Goal: Task Accomplishment & Management: Complete application form

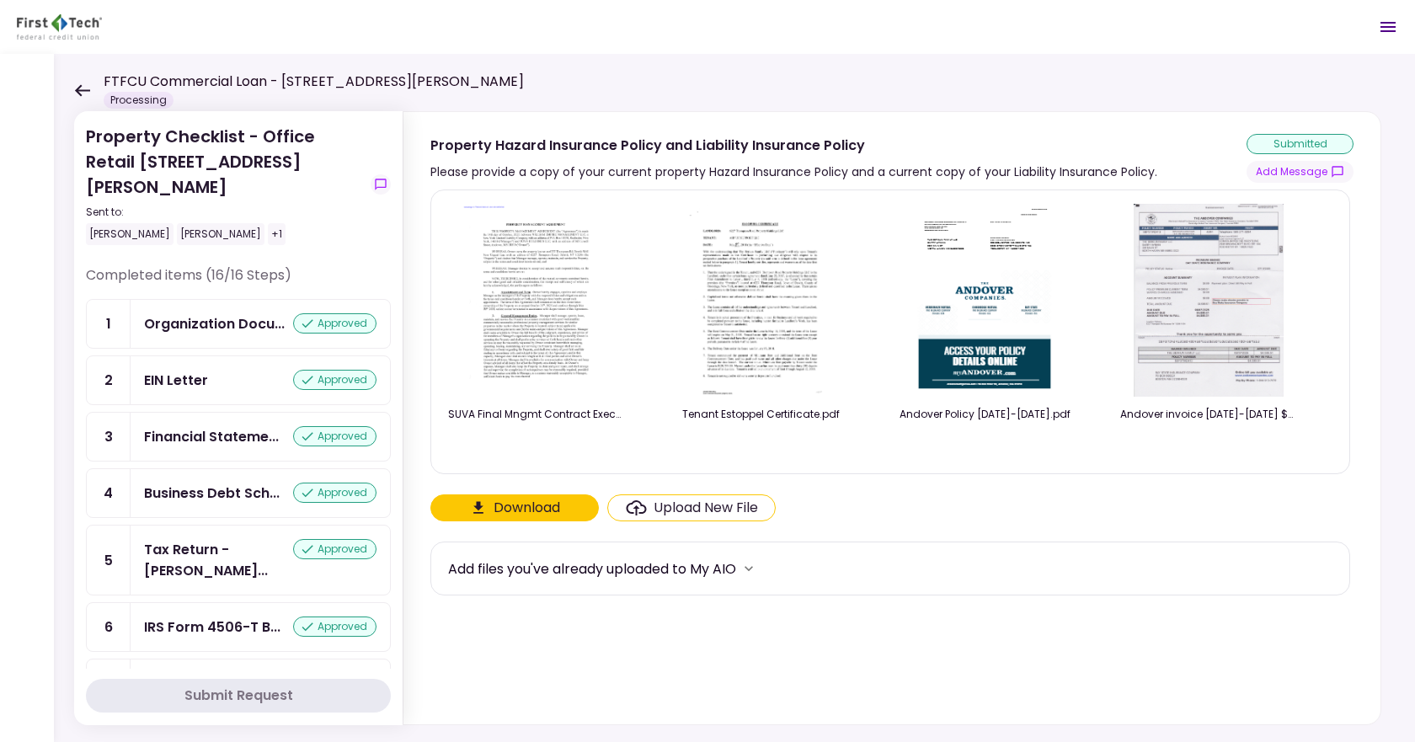
scroll to position [537, 0]
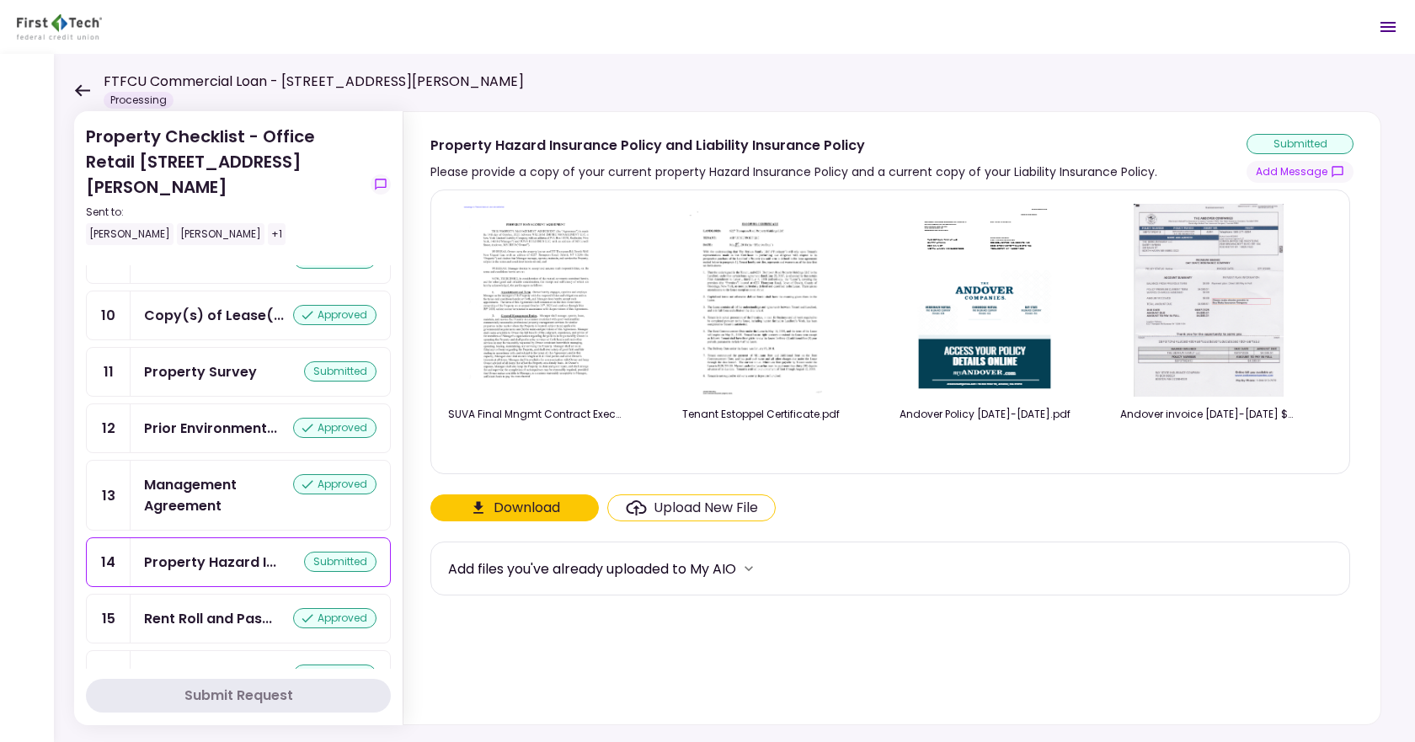
click at [313, 552] on div "submitted" at bounding box center [340, 562] width 72 height 20
click at [677, 510] on div "Upload New File" at bounding box center [706, 508] width 104 height 20
click at [0, 0] on input "Upload New File" at bounding box center [0, 0] width 0 height 0
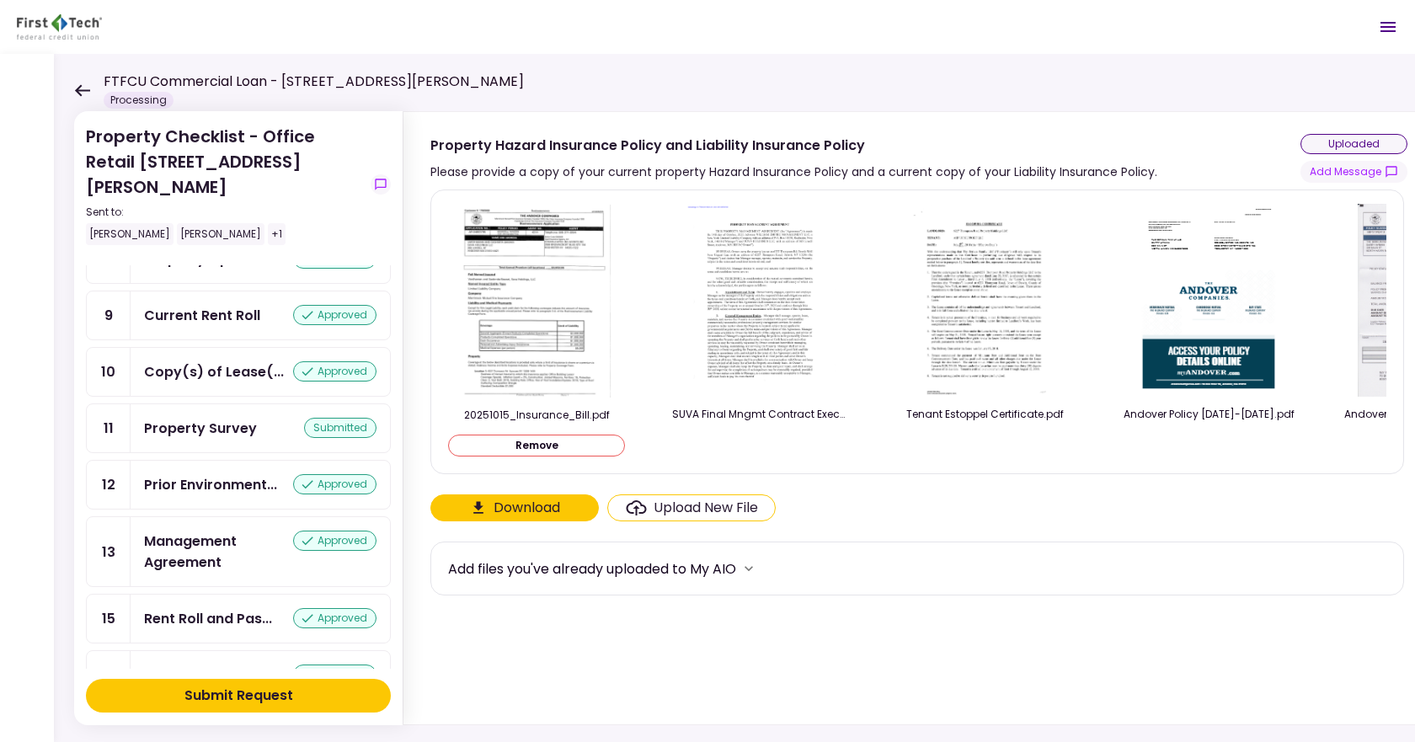
click at [262, 694] on div "Submit Request" at bounding box center [238, 696] width 109 height 20
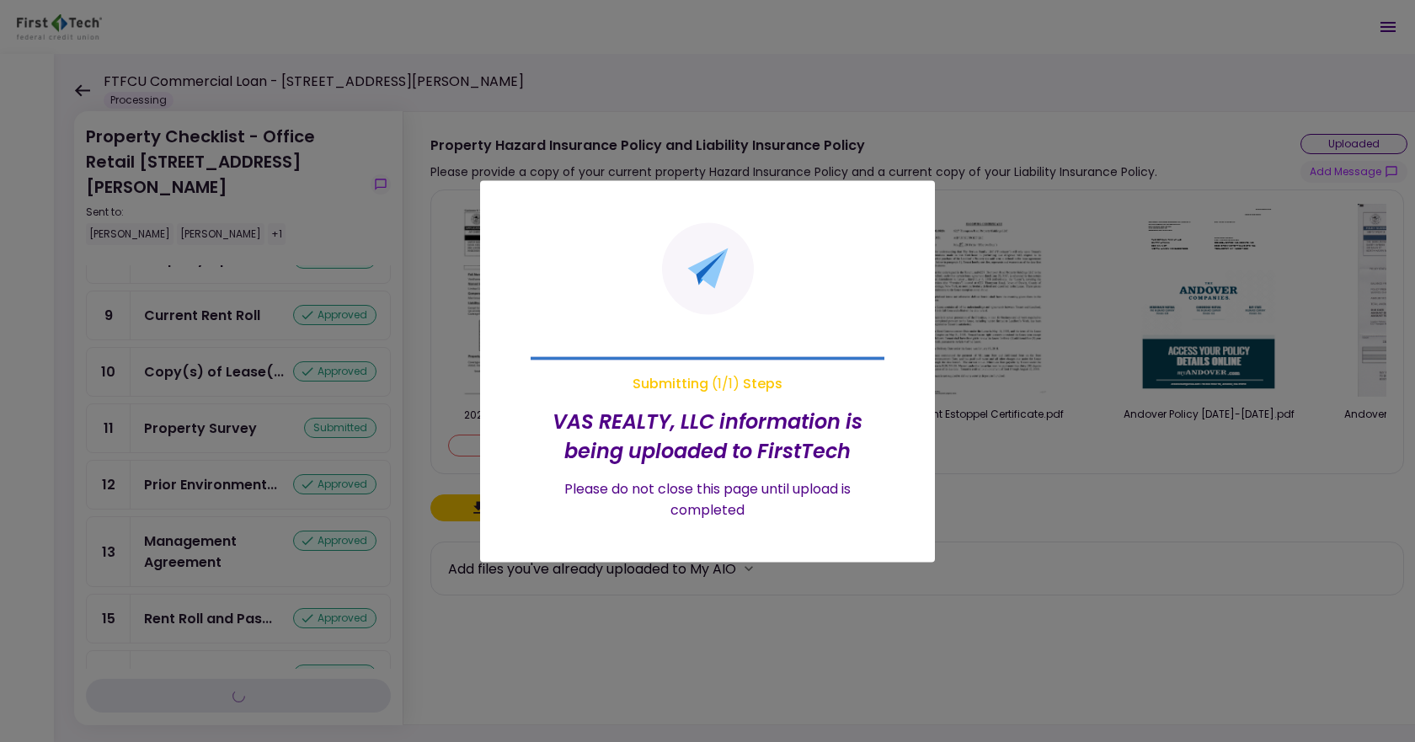
scroll to position [537, 0]
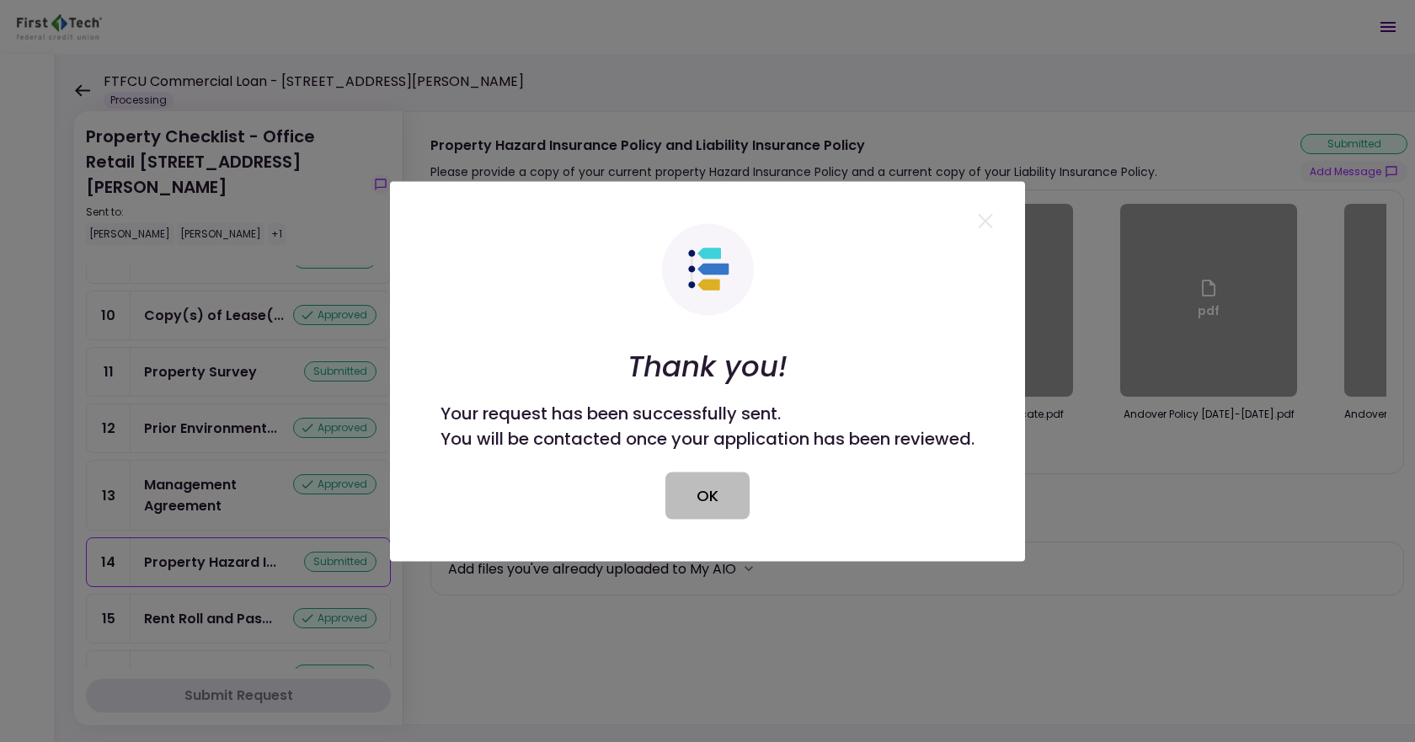
click at [717, 488] on button "OK" at bounding box center [707, 495] width 84 height 47
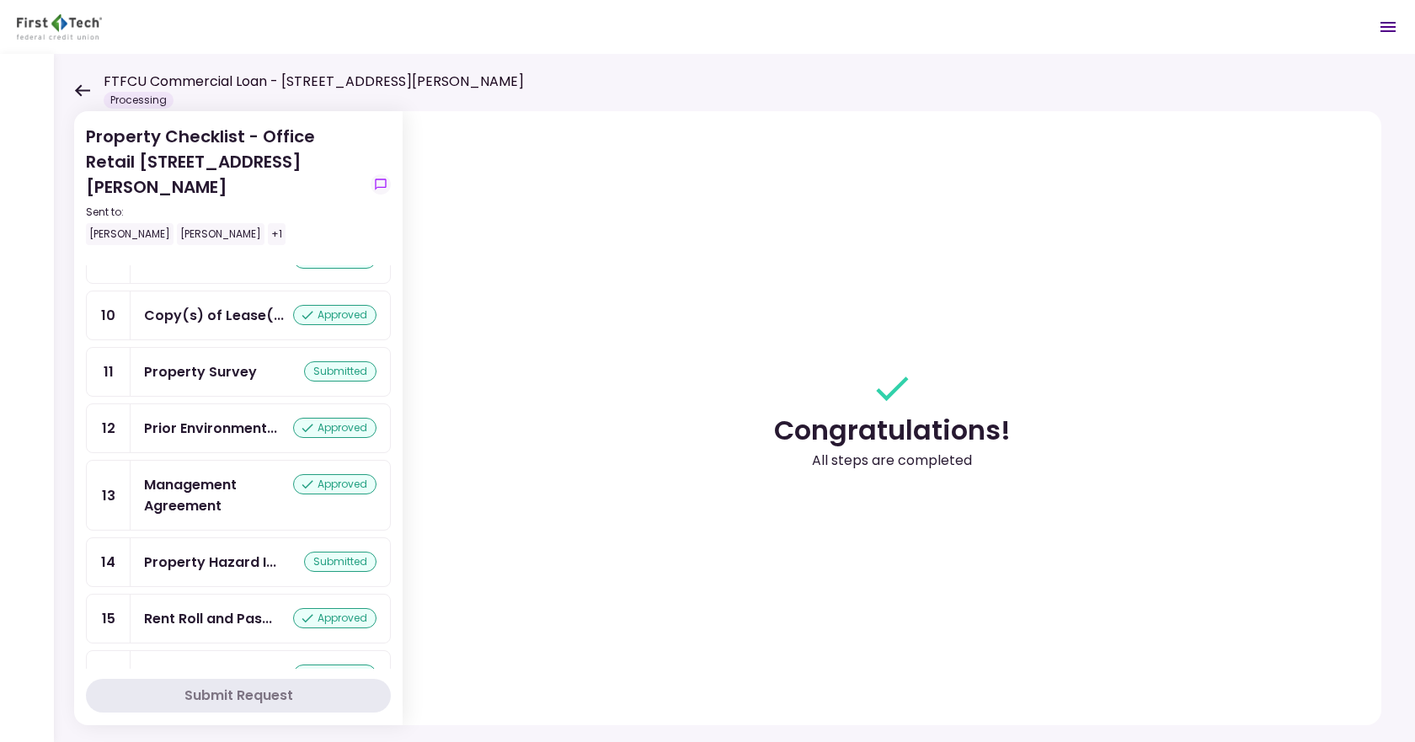
click at [80, 103] on div "FTFCU Commercial Loan - [STREET_ADDRESS][PERSON_NAME] Processing" at bounding box center [299, 90] width 450 height 37
click at [79, 90] on icon at bounding box center [82, 90] width 15 height 12
